Goal: Find specific page/section: Find specific page/section

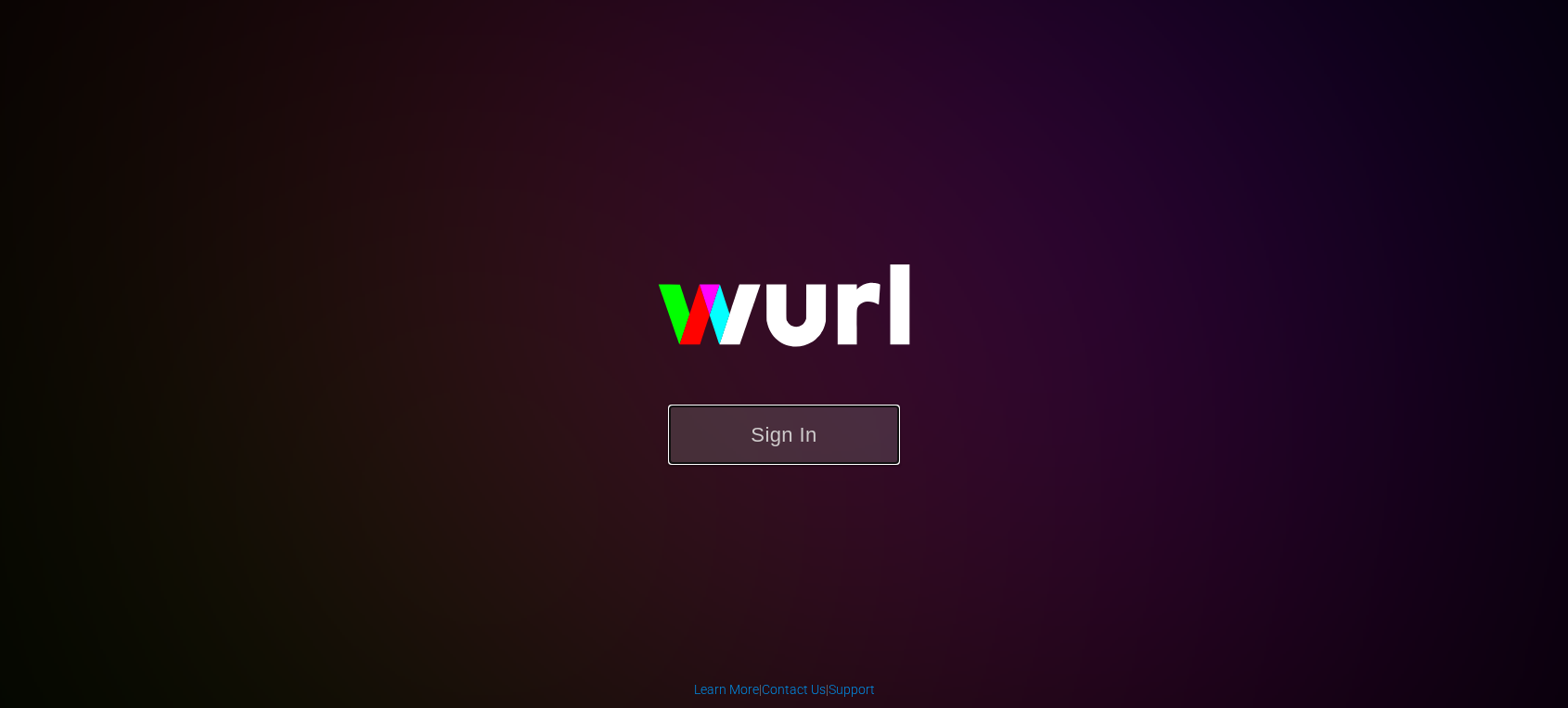
click at [774, 434] on button "Sign In" at bounding box center [783, 434] width 232 height 60
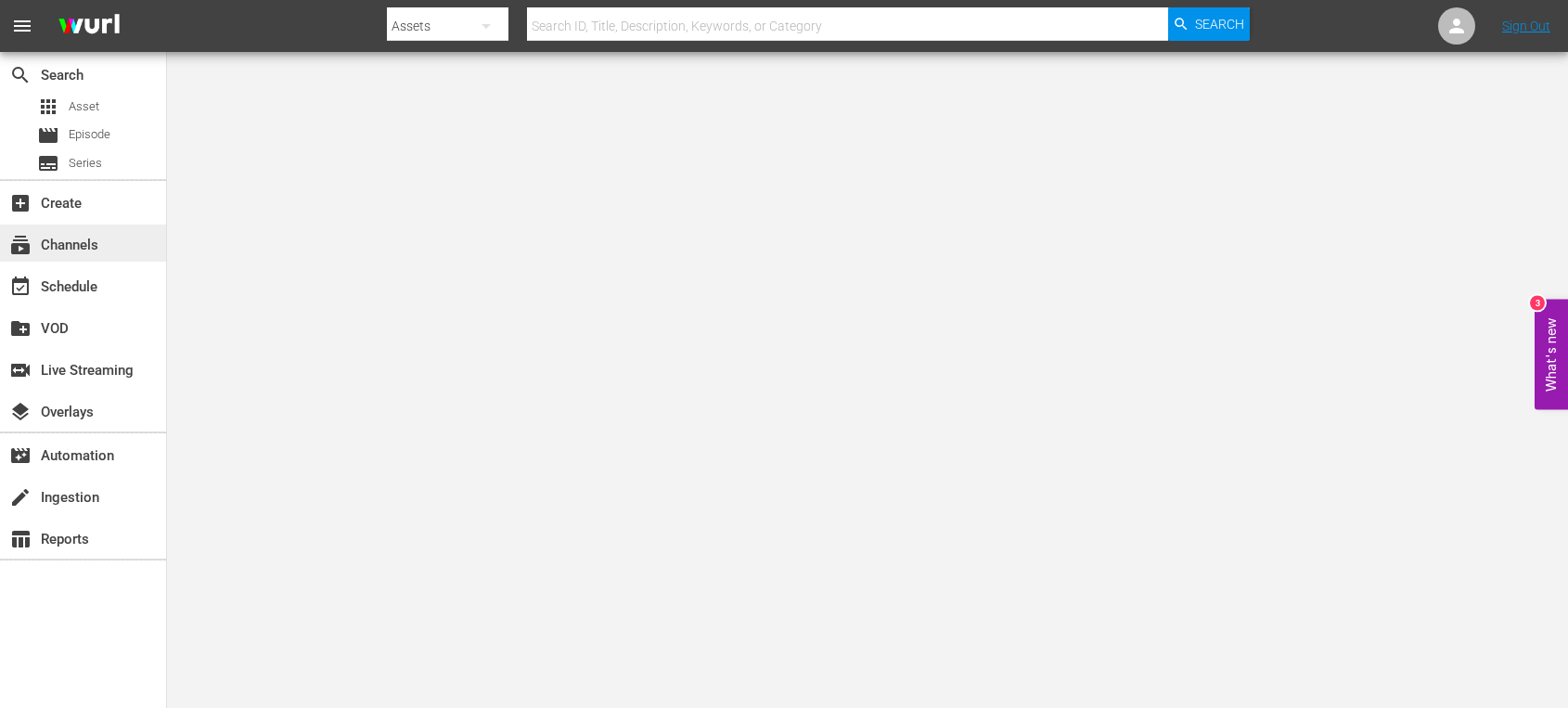
click at [92, 235] on div "subscriptions Channels" at bounding box center [51, 242] width 104 height 17
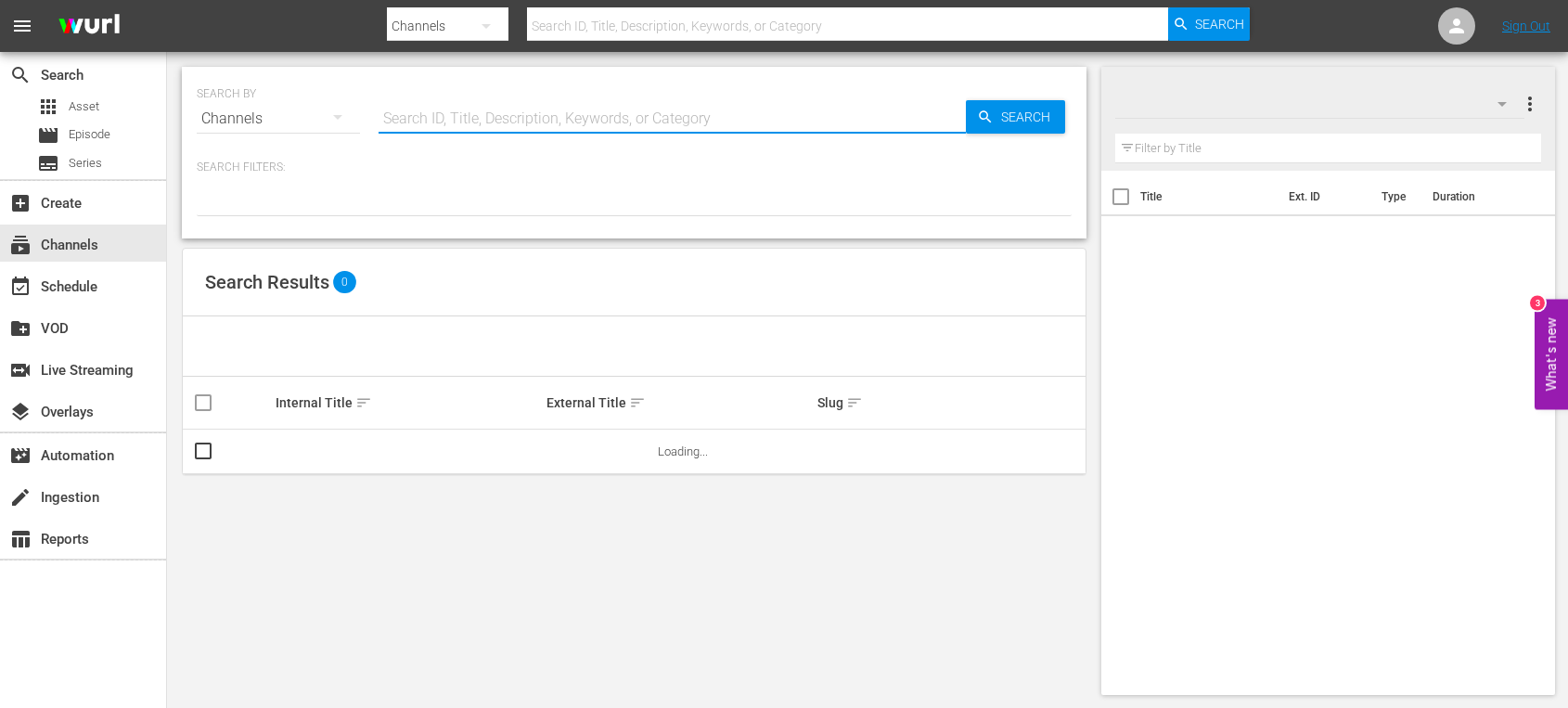
click at [503, 106] on input "text" at bounding box center [672, 118] width 587 height 45
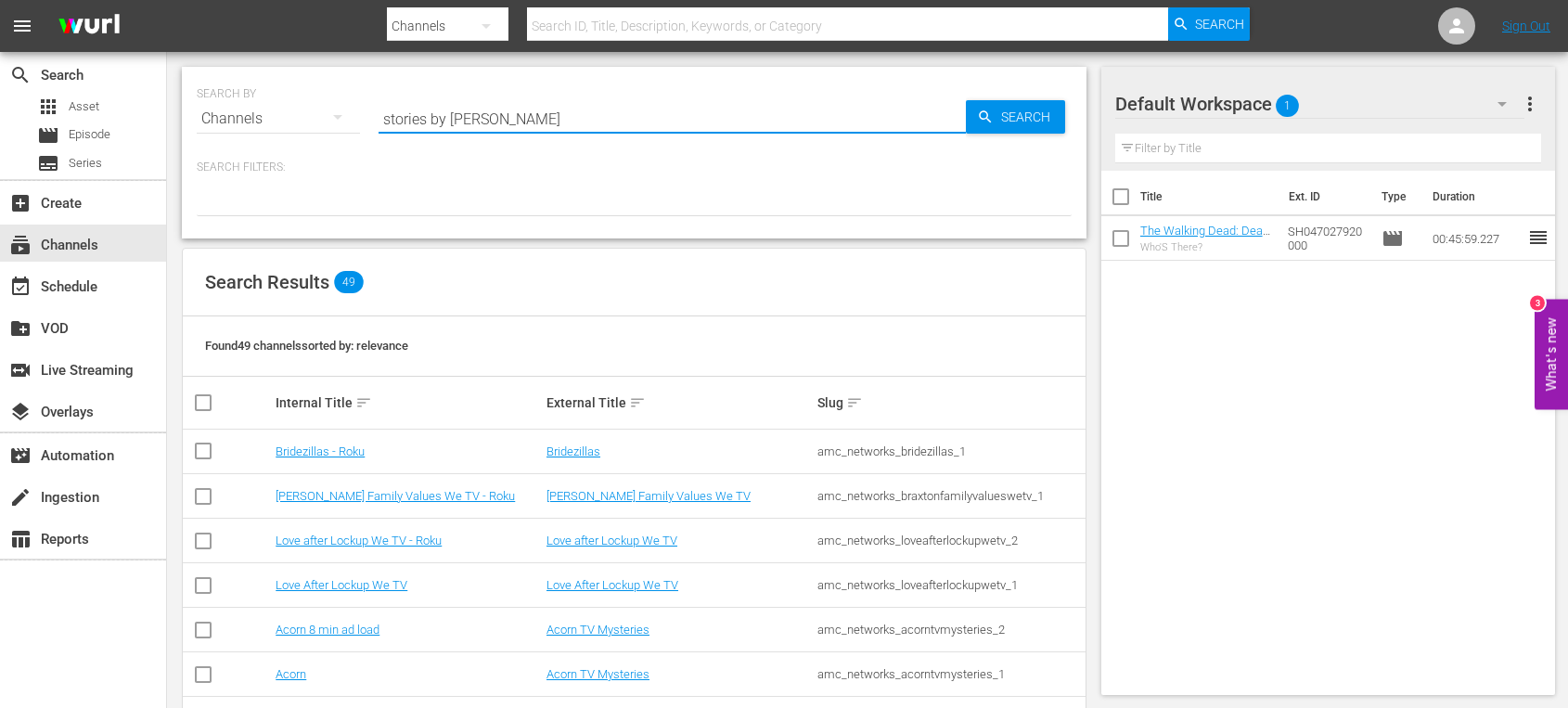
type input "stories by amc"
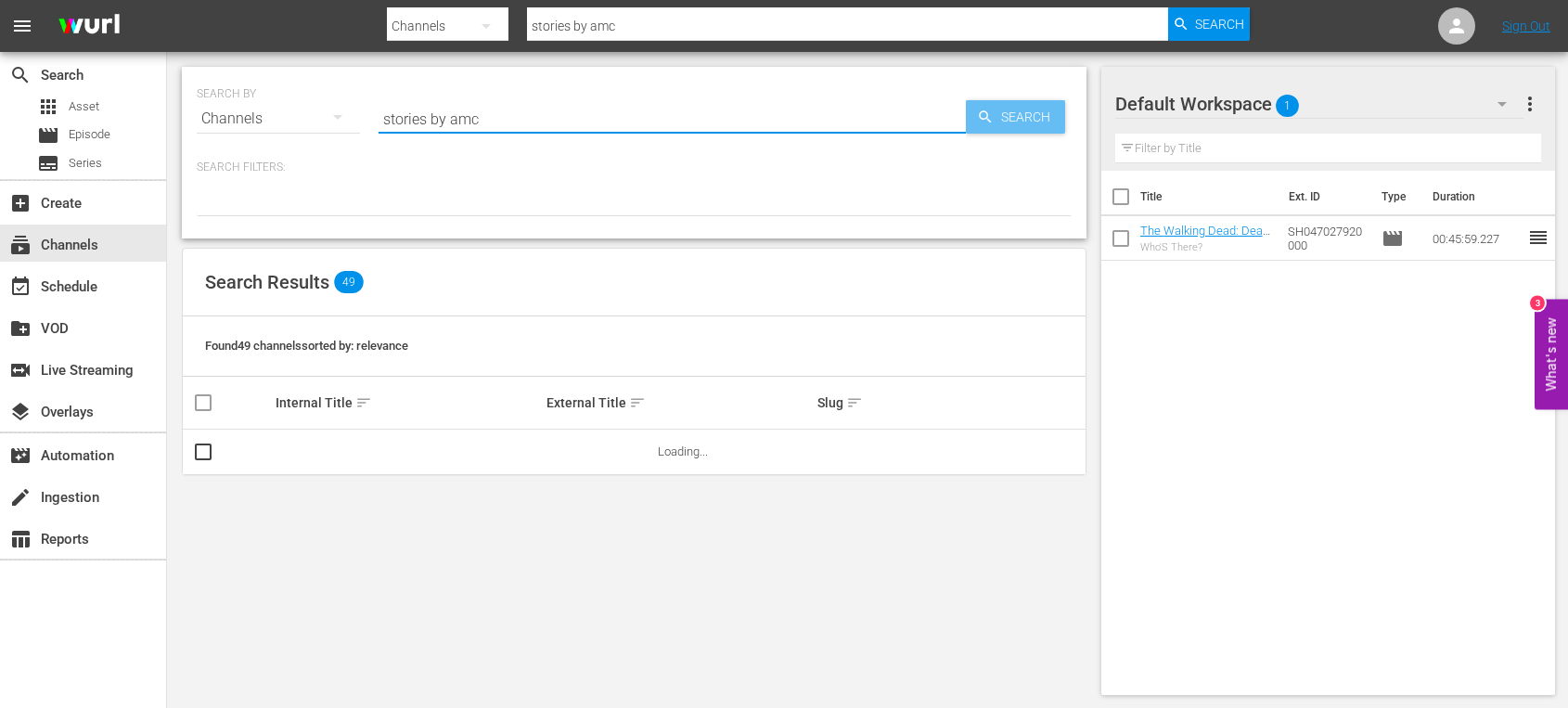
type input "stories by amc"
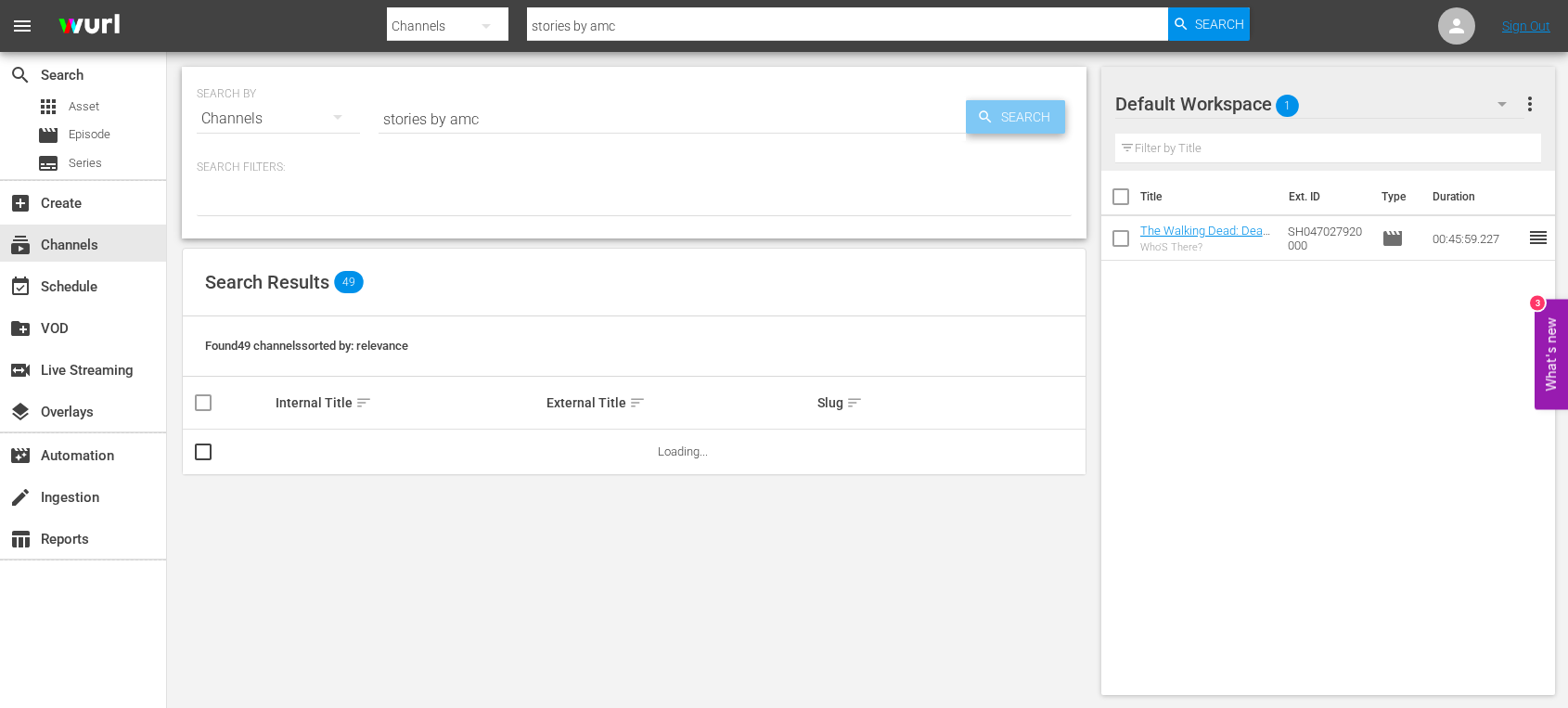
click at [1012, 115] on span "Search" at bounding box center [1030, 117] width 72 height 33
